Goal: Transaction & Acquisition: Purchase product/service

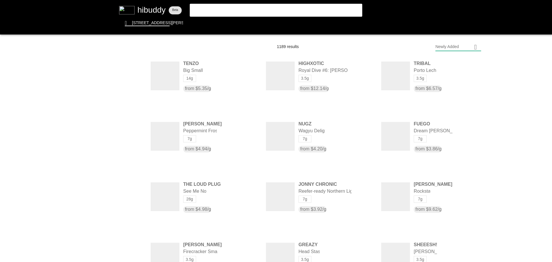
click at [152, 13] on flt-glass-pane at bounding box center [276, 131] width 552 height 262
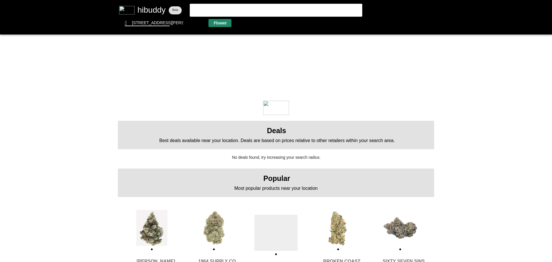
click at [225, 20] on flt-glass-pane at bounding box center [276, 131] width 552 height 262
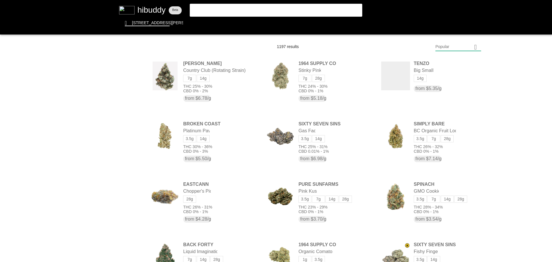
click at [443, 45] on flt-glass-pane at bounding box center [276, 131] width 552 height 262
click at [439, 200] on flt-glass-pane at bounding box center [276, 131] width 552 height 262
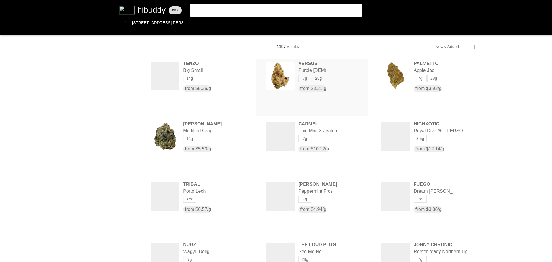
click at [302, 77] on flt-glass-pane at bounding box center [276, 131] width 552 height 262
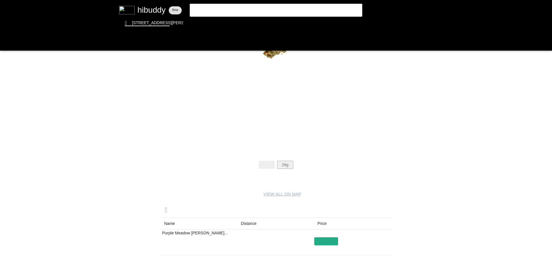
click at [286, 165] on flt-glass-pane at bounding box center [276, 131] width 552 height 262
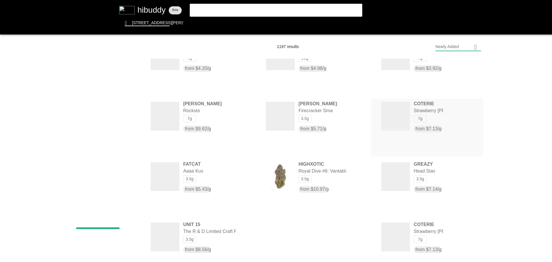
click at [429, 111] on flt-glass-pane at bounding box center [276, 131] width 552 height 262
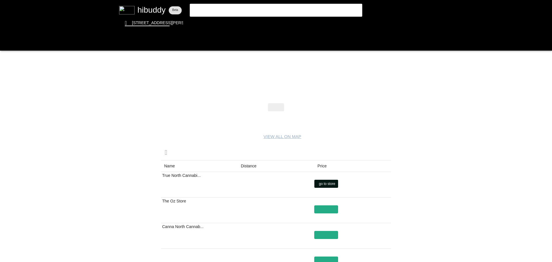
click at [323, 182] on flt-glass-pane at bounding box center [276, 131] width 552 height 262
click at [307, 21] on flt-glass-pane at bounding box center [276, 131] width 552 height 262
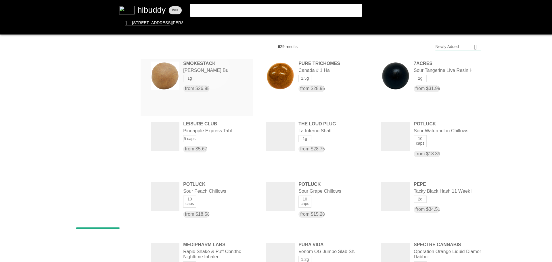
click at [211, 70] on flt-glass-pane at bounding box center [276, 131] width 552 height 262
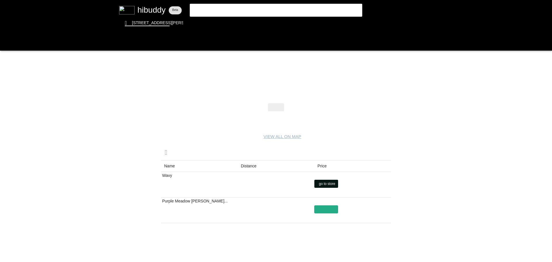
click at [318, 182] on flt-glass-pane at bounding box center [276, 131] width 552 height 262
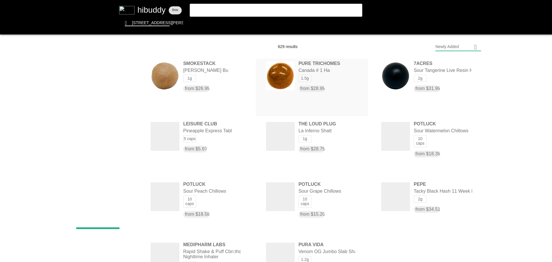
click at [305, 64] on flt-glass-pane at bounding box center [276, 131] width 552 height 262
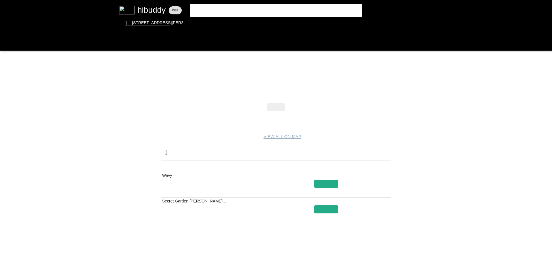
click at [322, 175] on flt-glass-pane at bounding box center [276, 131] width 552 height 262
click at [321, 182] on flt-glass-pane at bounding box center [276, 131] width 552 height 262
